Goal: Find specific page/section: Find specific page/section

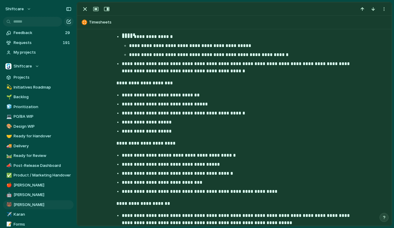
scroll to position [304, 0]
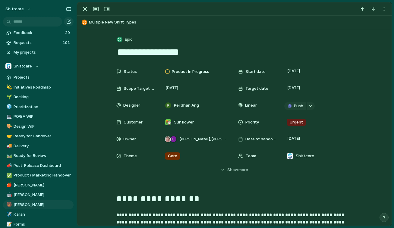
scroll to position [622, 0]
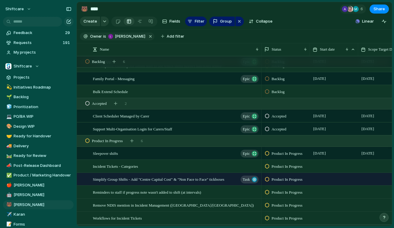
scroll to position [110, 0]
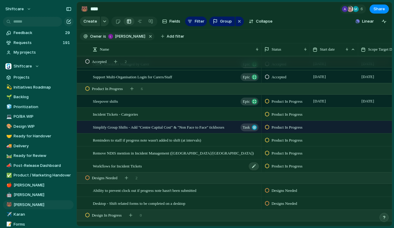
click at [130, 164] on span "Workflows for Incident Tickets" at bounding box center [117, 165] width 49 height 7
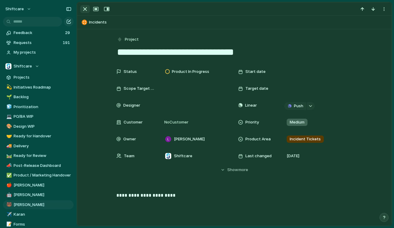
click at [83, 9] on div "button" at bounding box center [84, 8] width 7 height 7
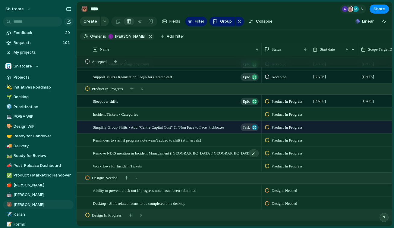
click at [161, 154] on span "Remove NDIS mention in Incident Management ([GEOGRAPHIC_DATA]/[GEOGRAPHIC_DATA])" at bounding box center [173, 152] width 161 height 7
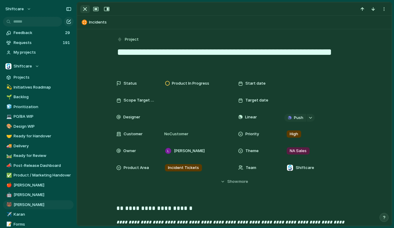
click at [81, 5] on div "button" at bounding box center [84, 8] width 7 height 7
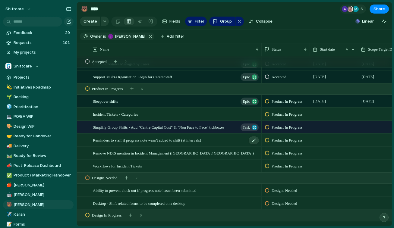
click at [133, 134] on div "Reminders to staff if progress note wasn't added to shift (at intervals)" at bounding box center [176, 140] width 167 height 12
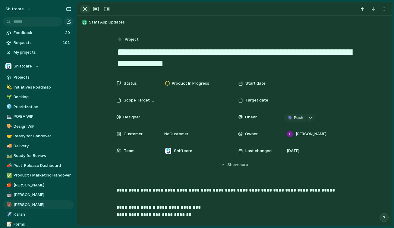
click at [85, 8] on div "button" at bounding box center [84, 8] width 7 height 7
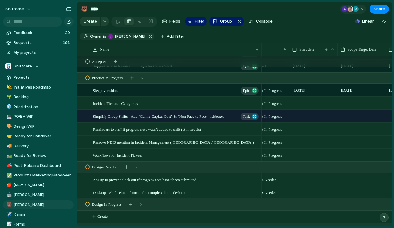
scroll to position [0, 28]
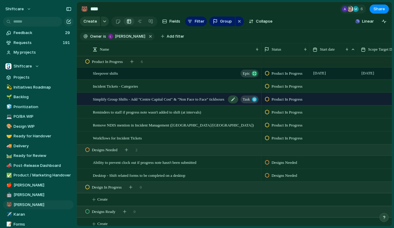
click at [207, 103] on div "Simplify Group Shifts - Add "Centre Capital Cost" & "Non Face to Face" tickboxe…" at bounding box center [176, 99] width 167 height 12
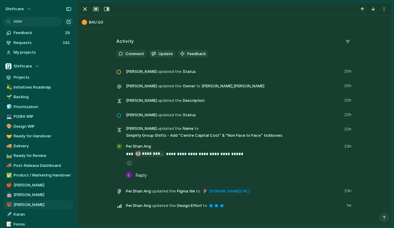
scroll to position [339, 0]
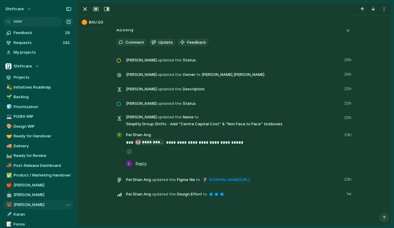
click at [25, 202] on span "[PERSON_NAME]" at bounding box center [43, 205] width 58 height 6
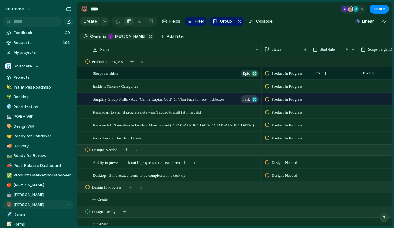
click at [25, 202] on span "[PERSON_NAME]" at bounding box center [43, 205] width 58 height 6
click at [25, 202] on input "****" at bounding box center [43, 205] width 58 height 6
click at [193, 126] on span "Remove NDIS mention in Incident Management ([GEOGRAPHIC_DATA]/[GEOGRAPHIC_DATA])" at bounding box center [173, 124] width 161 height 7
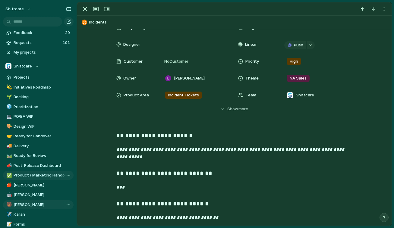
scroll to position [1, 0]
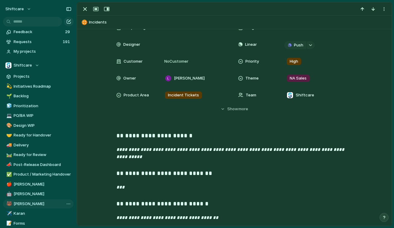
click at [24, 203] on span "[PERSON_NAME]" at bounding box center [43, 204] width 58 height 6
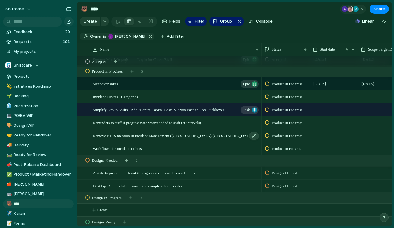
scroll to position [186, 0]
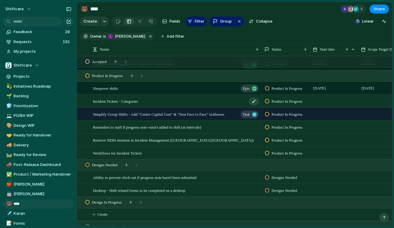
click at [137, 102] on span "Incident Tickets - Categories" at bounding box center [115, 101] width 45 height 7
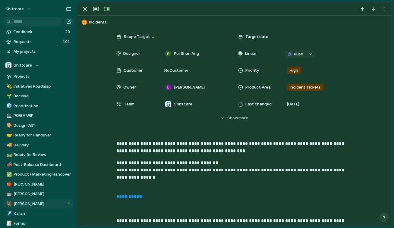
scroll to position [51, 0]
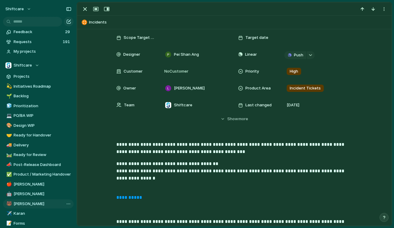
click at [133, 197] on link "**********" at bounding box center [129, 197] width 26 height 5
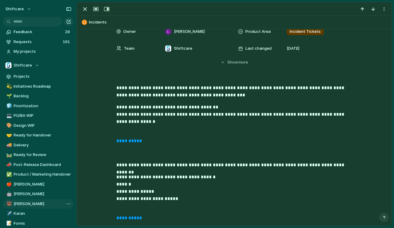
scroll to position [108, 0]
click at [86, 7] on div "button" at bounding box center [84, 8] width 7 height 7
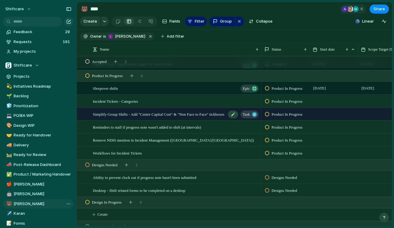
click at [206, 116] on span "Simplify Group Shifts - Add "Centre Capital Cost" & "Non Face to Face" tickboxes" at bounding box center [158, 114] width 131 height 7
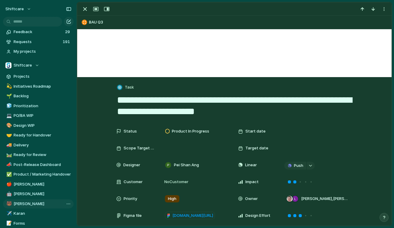
scroll to position [39, 0]
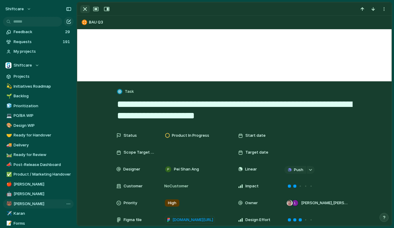
click at [85, 12] on div "button" at bounding box center [84, 8] width 7 height 7
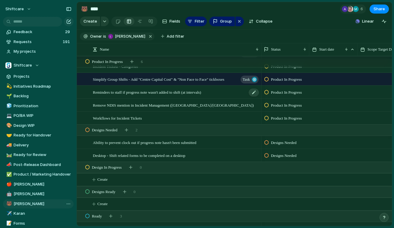
scroll to position [220, 0]
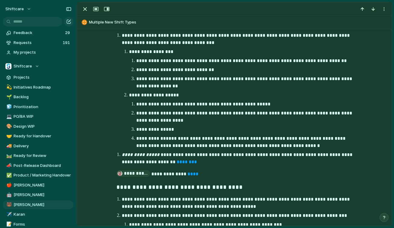
scroll to position [695, 0]
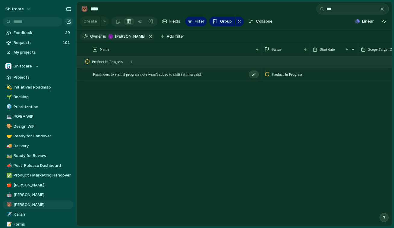
type input "***"
click at [175, 75] on span "Reminders to staff if progress note wasn't added to shift (at intervals)" at bounding box center [147, 74] width 108 height 7
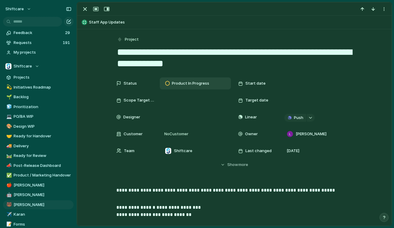
click at [196, 82] on span "Product In Progress" at bounding box center [190, 83] width 37 height 6
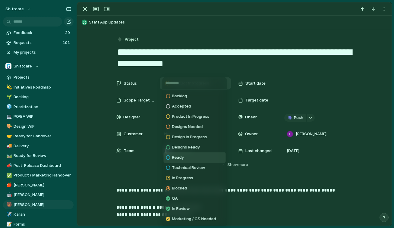
click at [189, 156] on li "Ready" at bounding box center [195, 157] width 62 height 10
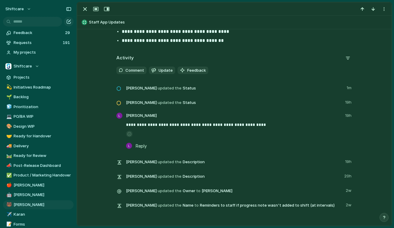
scroll to position [909, 0]
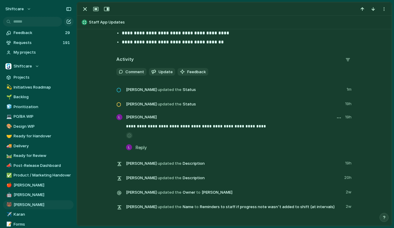
click at [240, 124] on p "**********" at bounding box center [239, 126] width 227 height 7
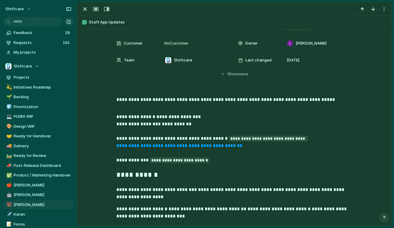
scroll to position [0, 0]
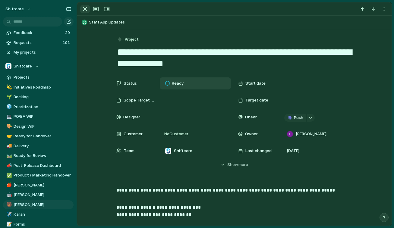
click at [85, 8] on div "button" at bounding box center [84, 8] width 7 height 7
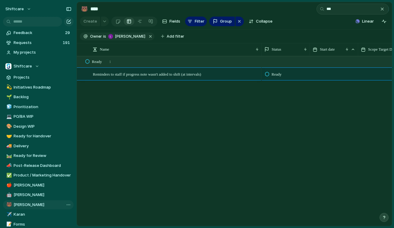
click at [45, 205] on span "[PERSON_NAME]" at bounding box center [43, 205] width 58 height 6
click at [42, 192] on span "[PERSON_NAME]" at bounding box center [43, 195] width 58 height 6
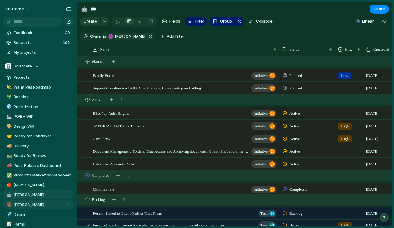
click at [39, 204] on span "[PERSON_NAME]" at bounding box center [43, 205] width 58 height 6
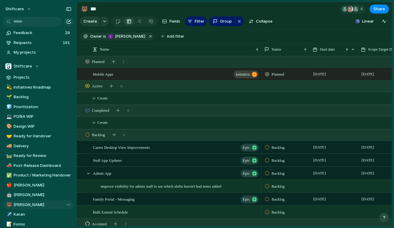
type input "****"
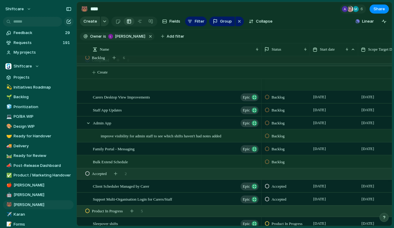
scroll to position [235, 0]
